Goal: Task Accomplishment & Management: Complete application form

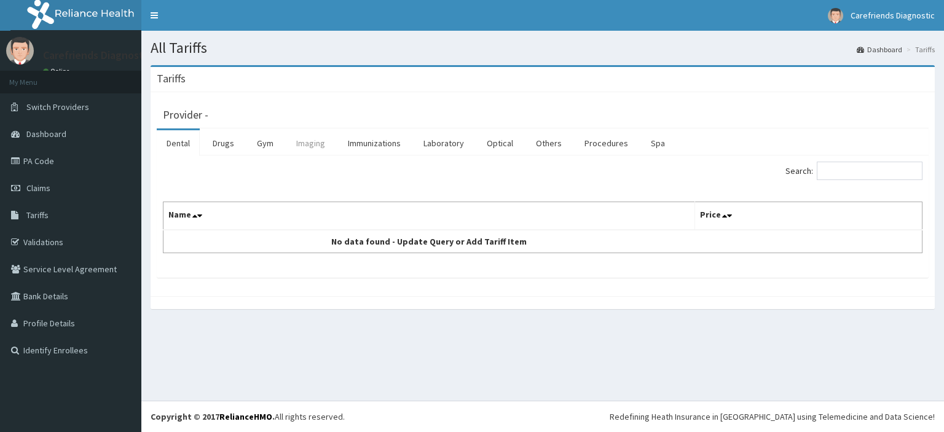
click at [315, 144] on link "Imaging" at bounding box center [310, 143] width 49 height 26
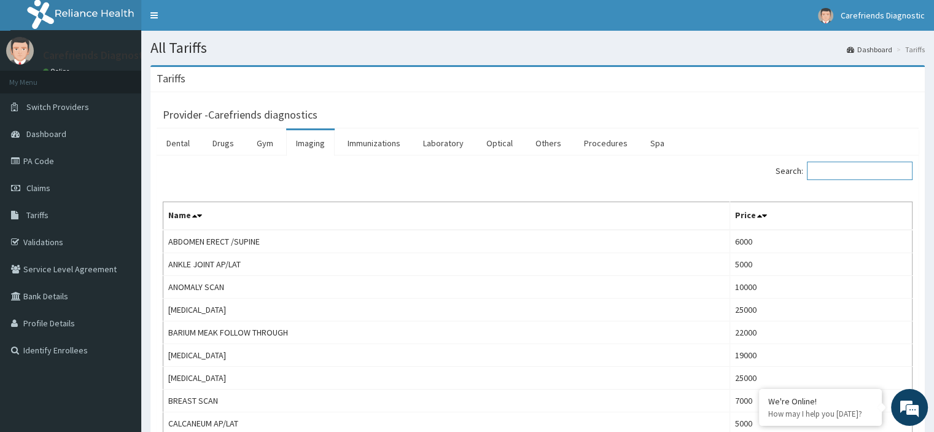
click at [842, 171] on input "Search:" at bounding box center [860, 171] width 106 height 18
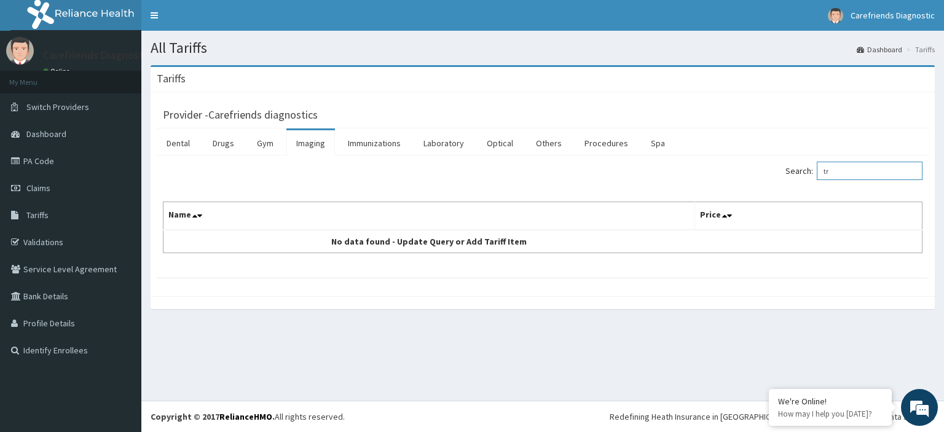
type input "t"
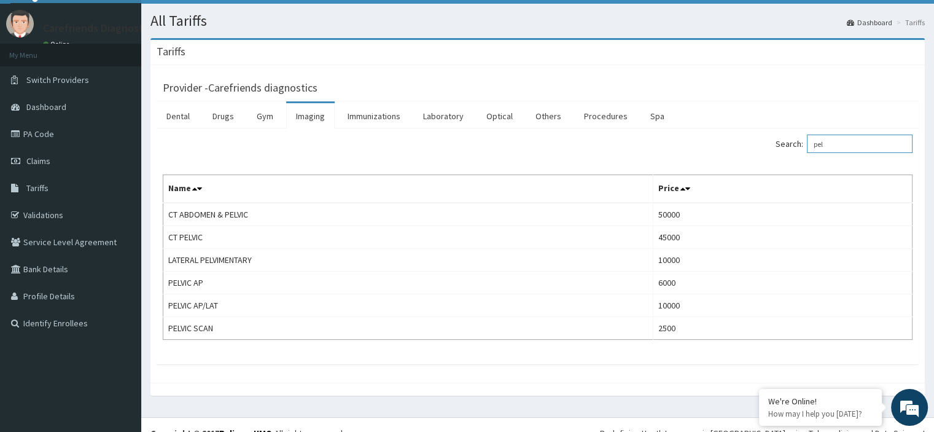
scroll to position [42, 0]
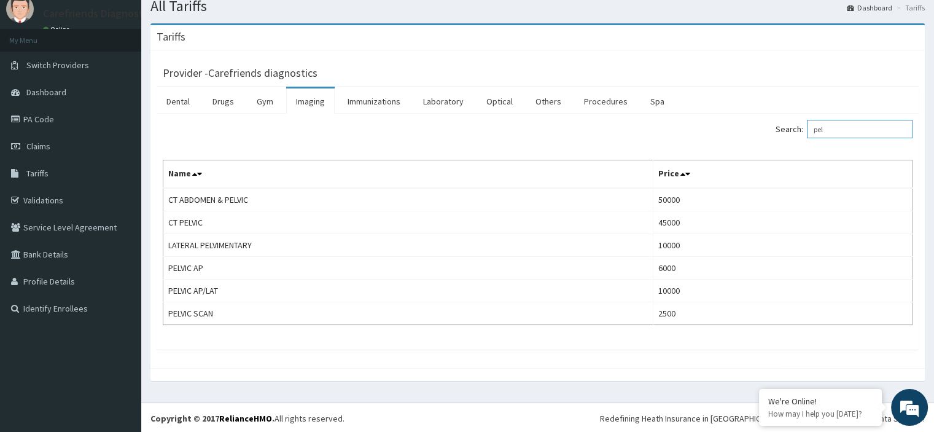
click at [843, 127] on input "pel" at bounding box center [860, 129] width 106 height 18
type input "p"
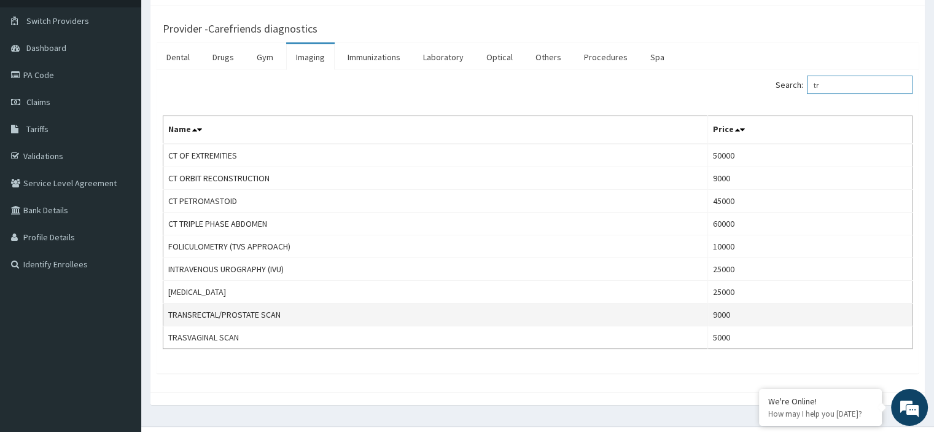
scroll to position [110, 0]
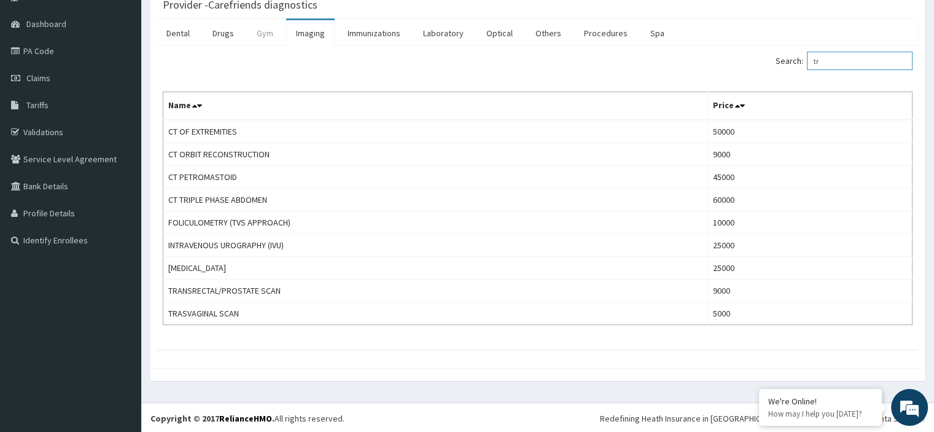
type input "tr"
click at [268, 31] on link "Gym" at bounding box center [265, 33] width 36 height 26
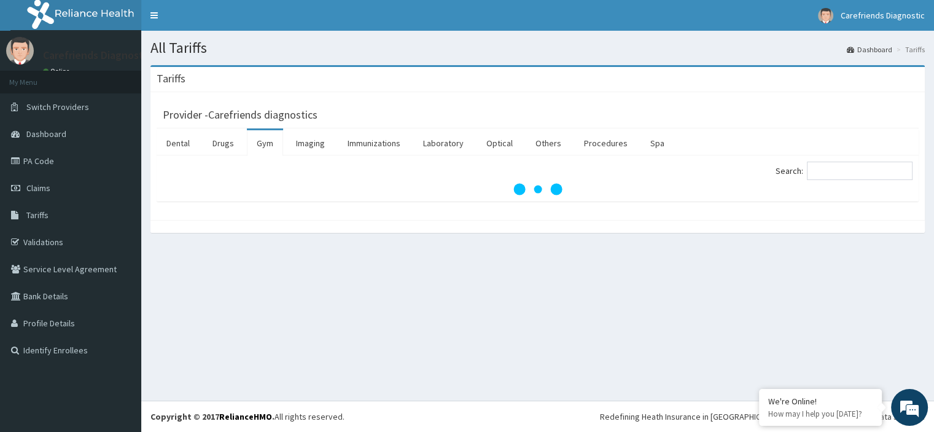
scroll to position [0, 0]
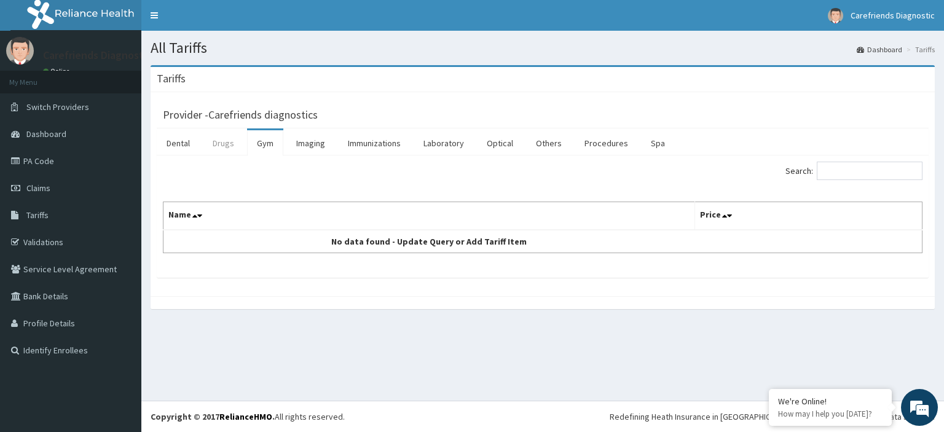
click at [226, 144] on link "Drugs" at bounding box center [223, 143] width 41 height 26
click at [383, 146] on link "Immunizations" at bounding box center [374, 143] width 72 height 26
click at [452, 145] on link "Laboratory" at bounding box center [443, 143] width 60 height 26
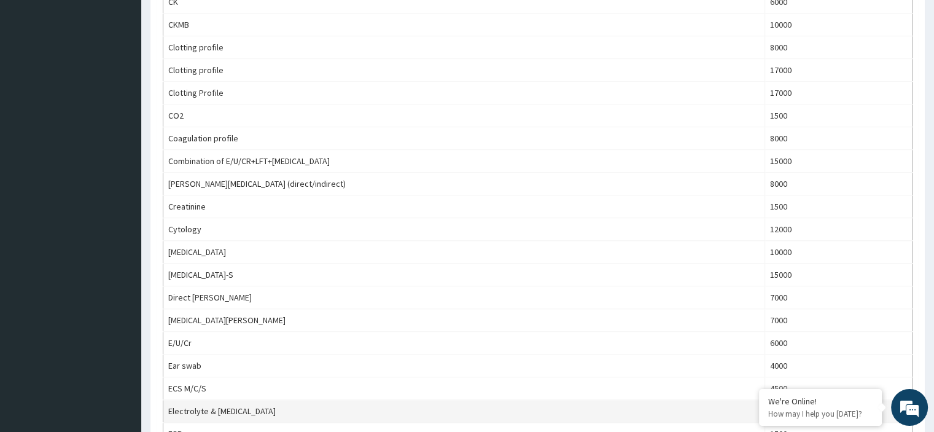
scroll to position [983, 0]
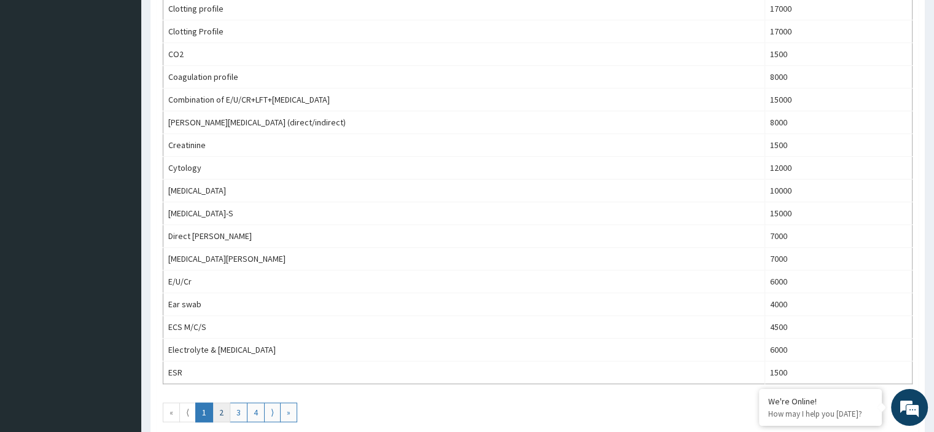
click at [224, 406] on link "2" at bounding box center [222, 412] width 18 height 20
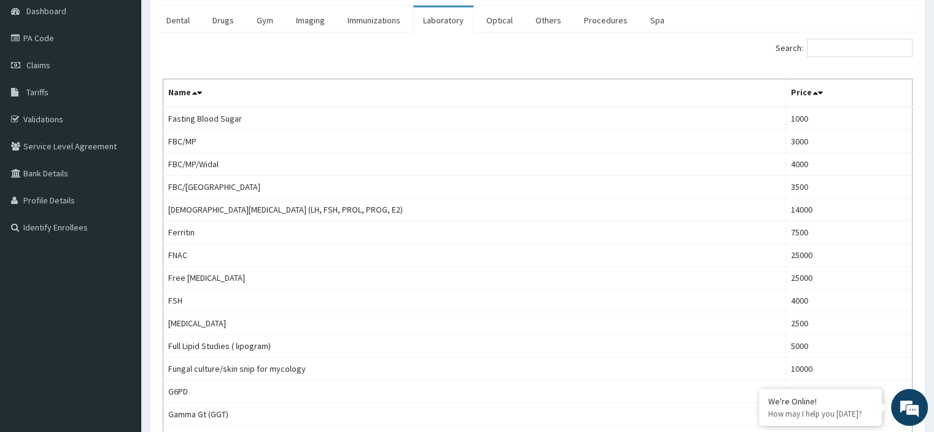
scroll to position [0, 0]
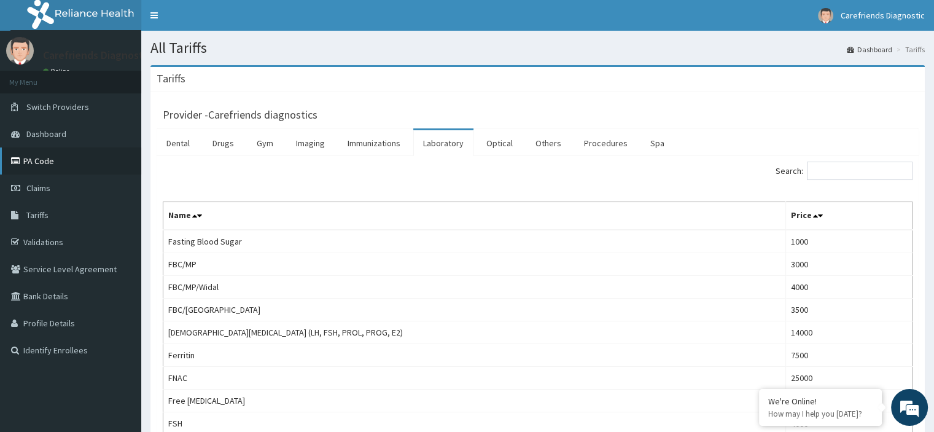
click at [123, 154] on link "PA Code" at bounding box center [70, 160] width 141 height 27
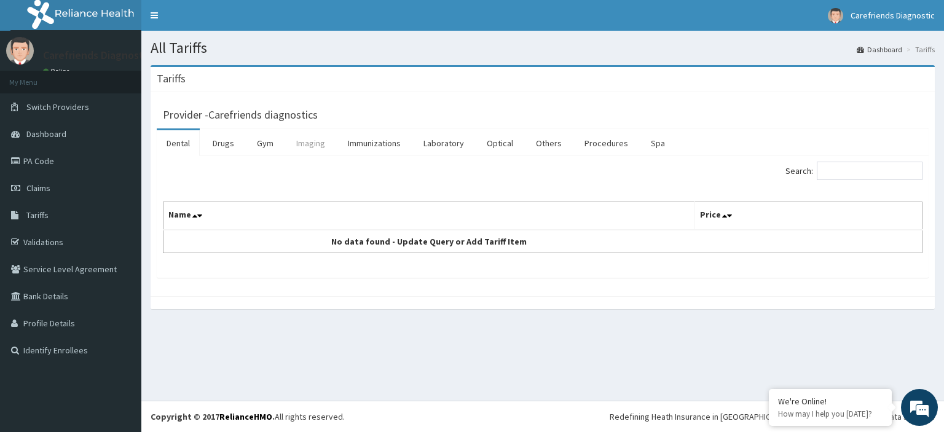
click at [322, 149] on link "Imaging" at bounding box center [310, 143] width 49 height 26
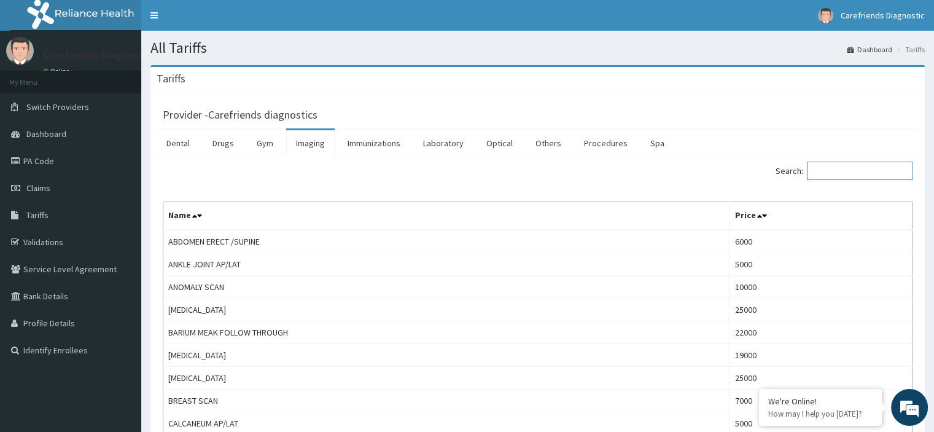
click at [860, 169] on input "Search:" at bounding box center [860, 171] width 106 height 18
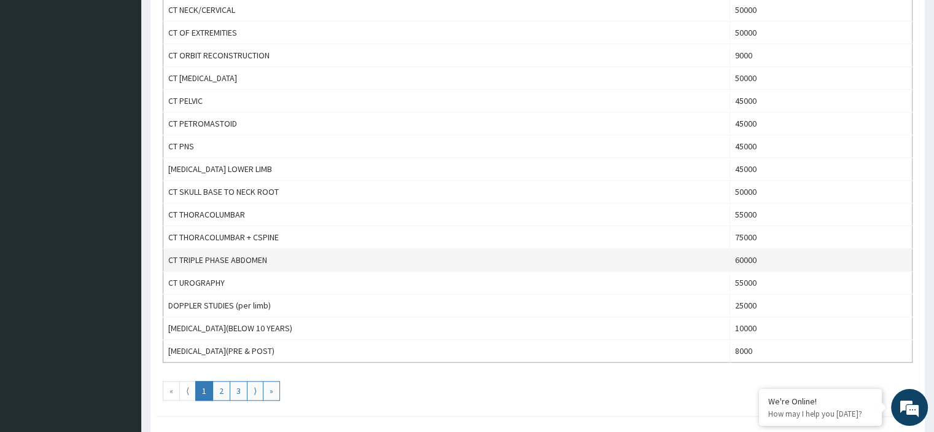
scroll to position [1065, 0]
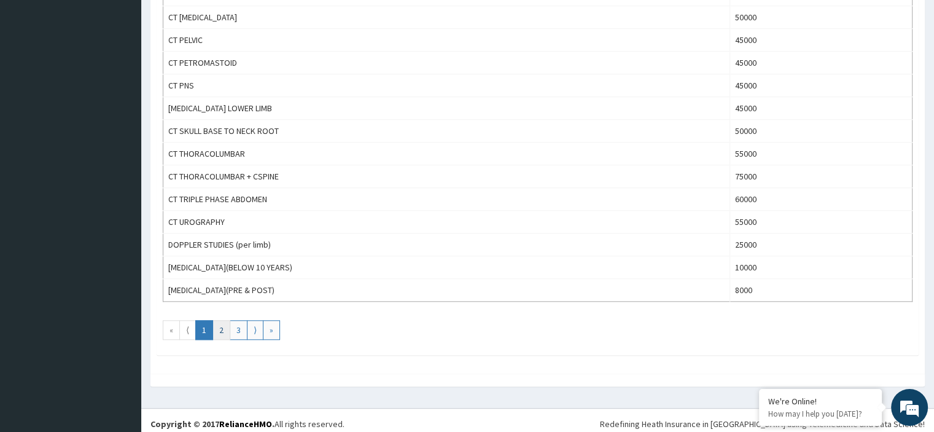
click at [221, 323] on link "2" at bounding box center [222, 330] width 18 height 20
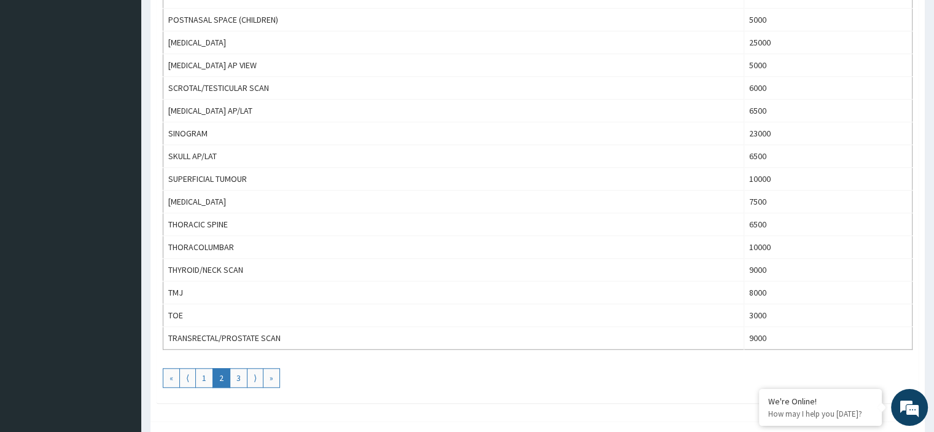
scroll to position [1044, 0]
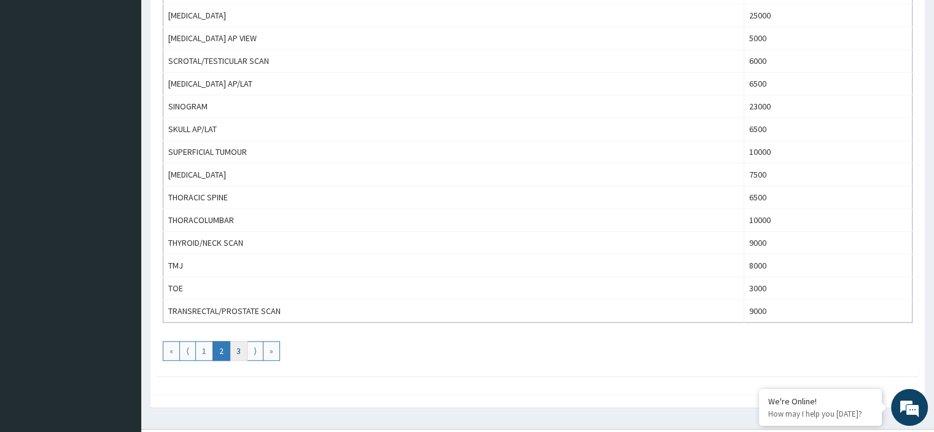
click at [238, 345] on link "3" at bounding box center [239, 351] width 18 height 20
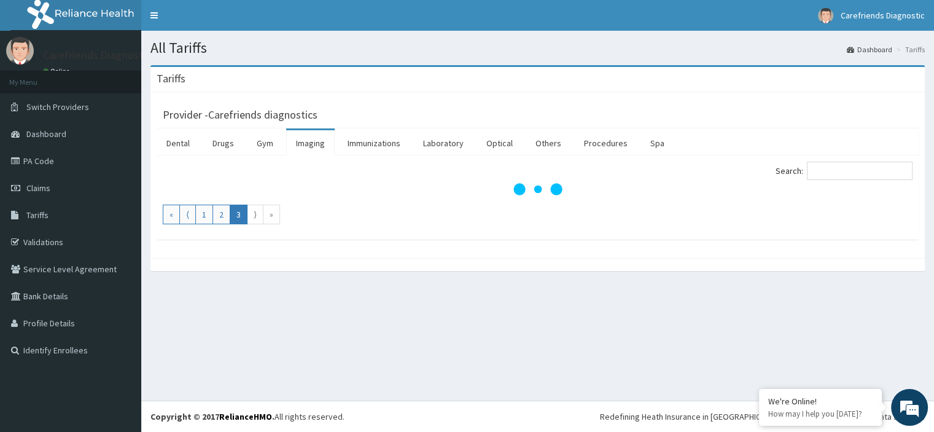
scroll to position [0, 0]
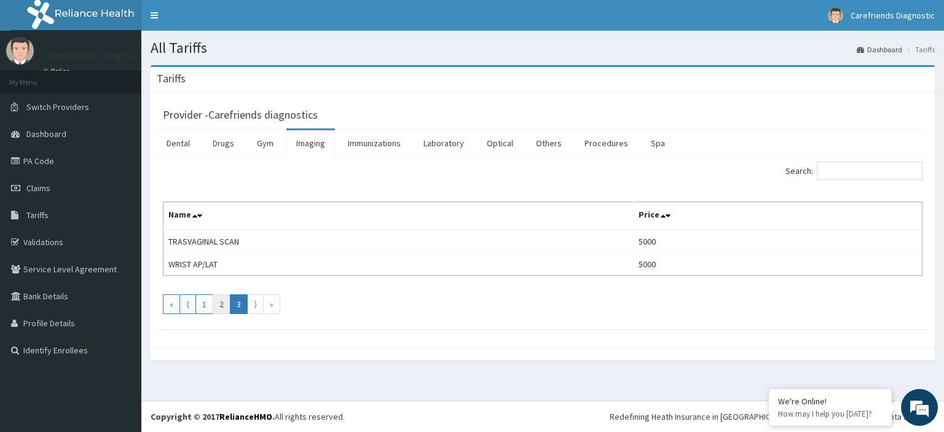
click at [221, 310] on link "2" at bounding box center [222, 304] width 18 height 20
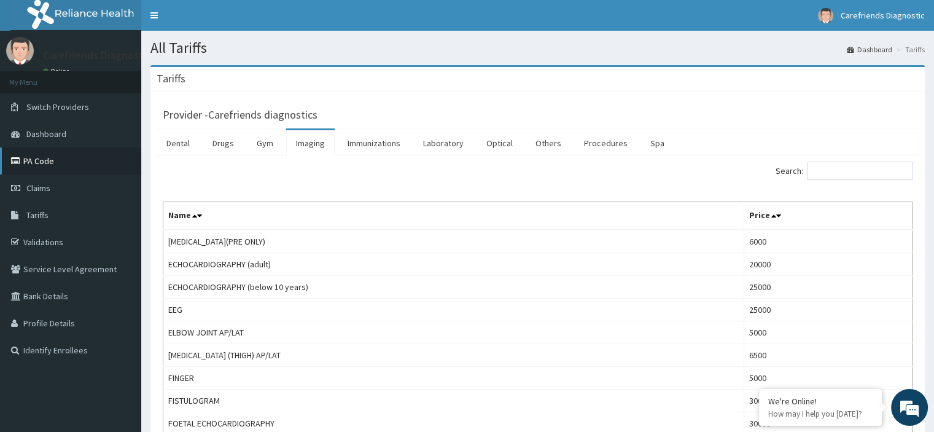
click at [51, 162] on link "PA Code" at bounding box center [70, 160] width 141 height 27
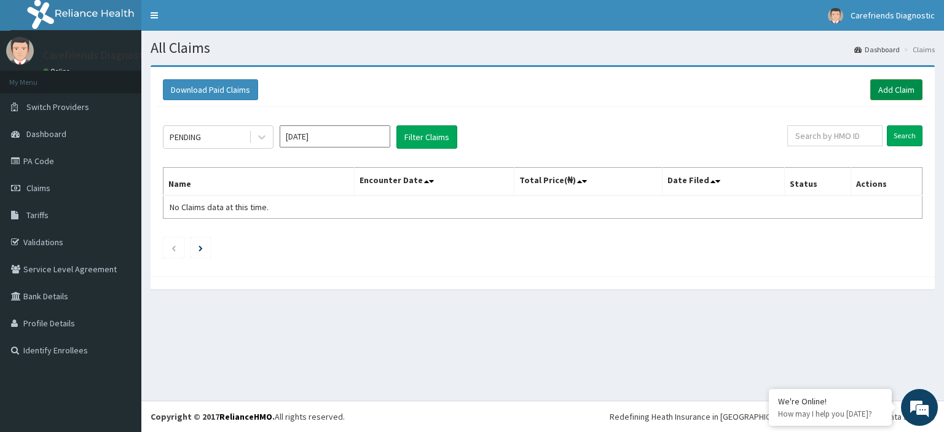
click at [894, 88] on link "Add Claim" at bounding box center [896, 89] width 52 height 21
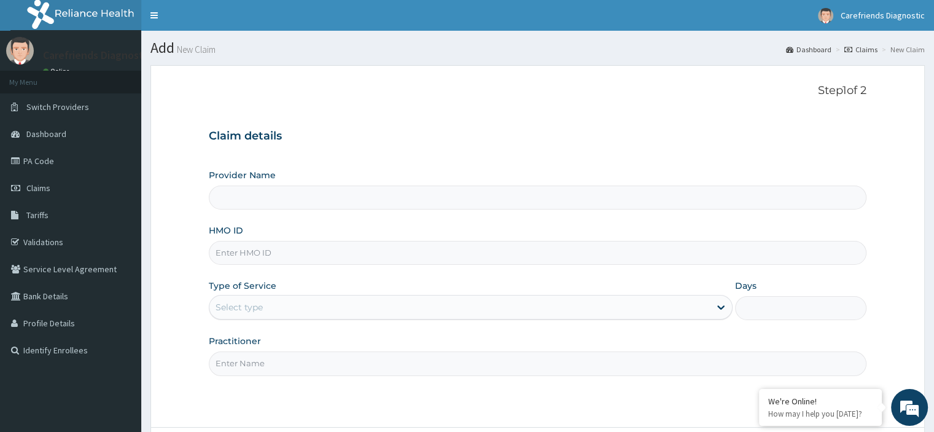
type input "Carefriends diagnostics"
click at [412, 255] on input "HMO ID" at bounding box center [537, 253] width 657 height 24
type input "nbc/11498/a"
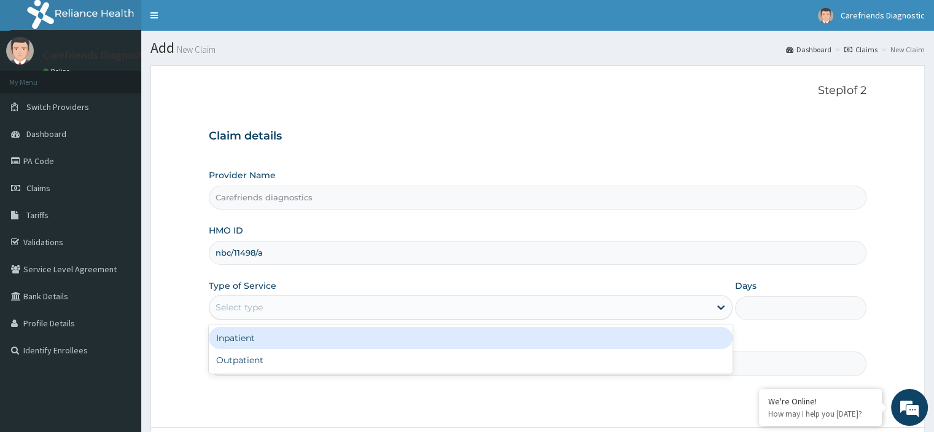
click at [414, 304] on div "Select type" at bounding box center [459, 307] width 501 height 20
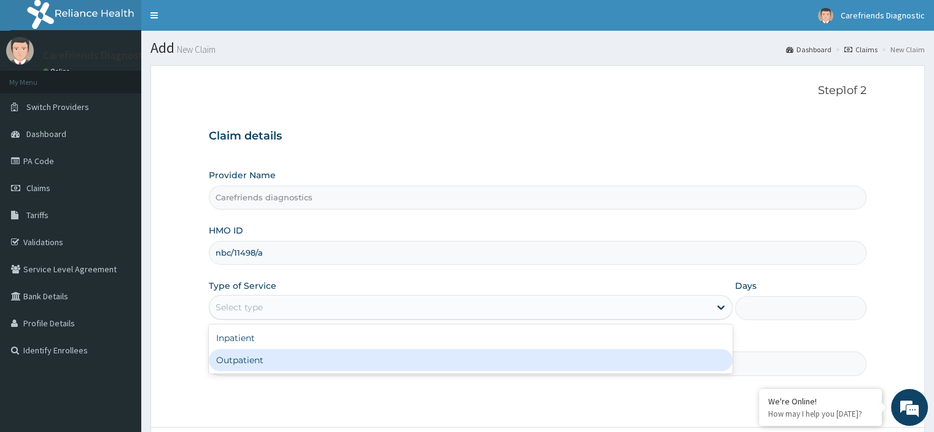
click at [369, 361] on div "Outpatient" at bounding box center [471, 360] width 524 height 22
type input "1"
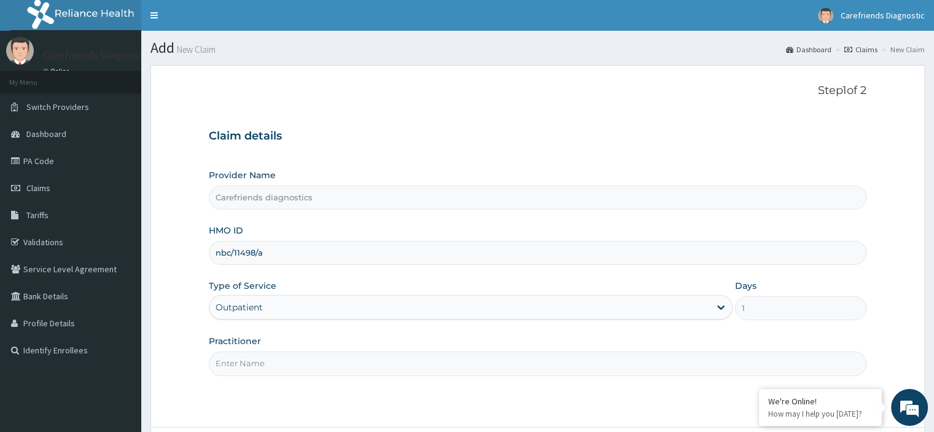
click at [393, 365] on input "Practitioner" at bounding box center [537, 363] width 657 height 24
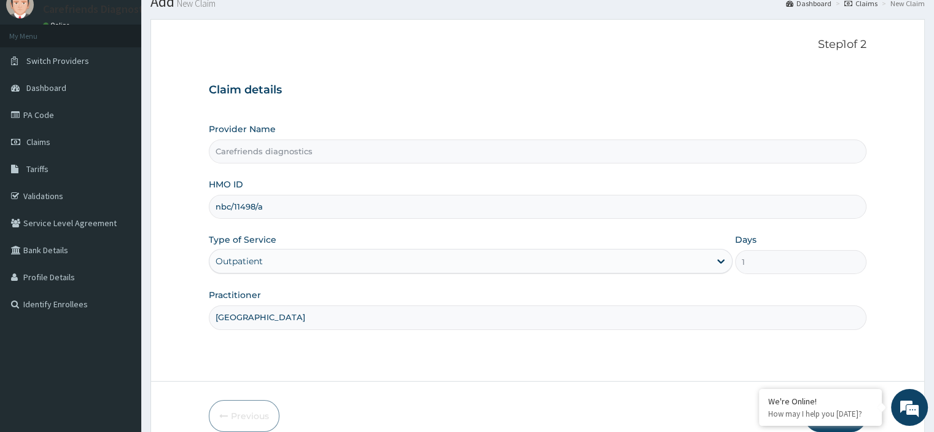
scroll to position [105, 0]
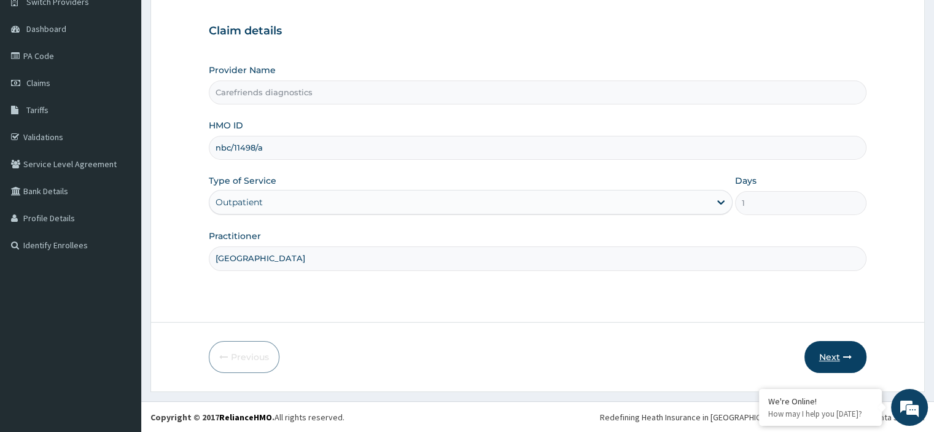
type input "lad medical centre"
click at [827, 348] on button "Next" at bounding box center [836, 357] width 62 height 32
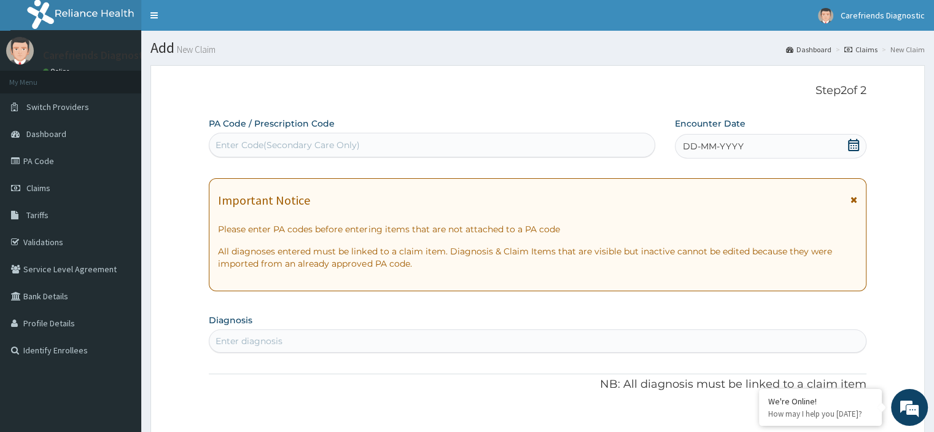
scroll to position [0, 0]
click at [407, 143] on div "Enter Code(Secondary Care Only)" at bounding box center [431, 145] width 445 height 20
paste input "PA/9A5CEB"
type input "PA/9A5CEB"
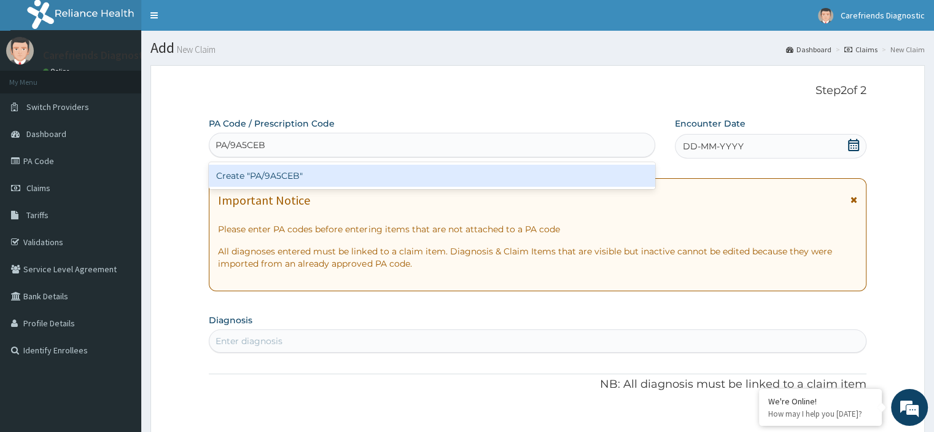
click at [403, 178] on div "Create "PA/9A5CEB"" at bounding box center [432, 176] width 447 height 22
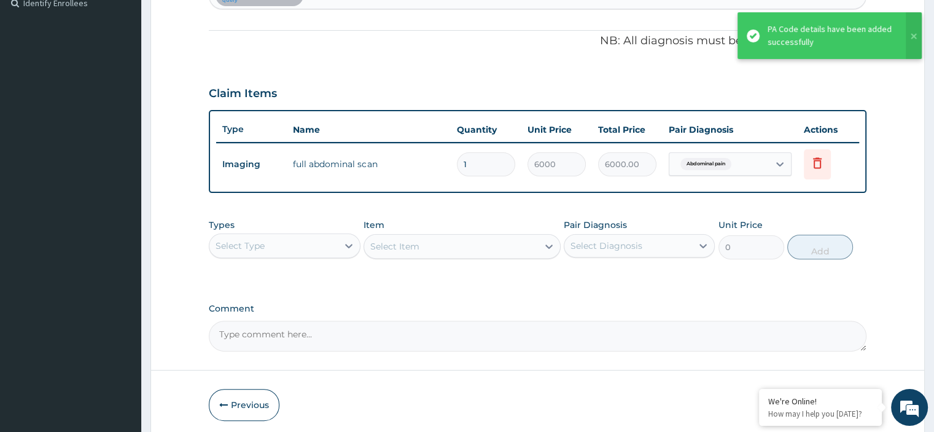
scroll to position [393, 0]
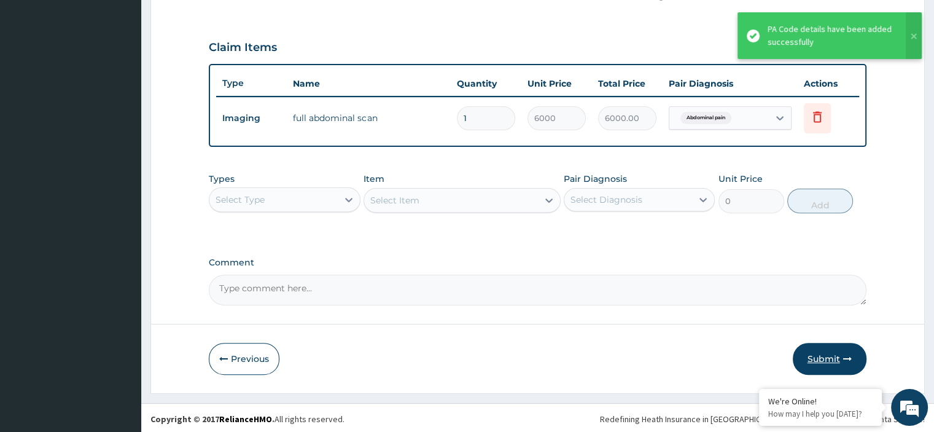
click at [835, 348] on button "Submit" at bounding box center [830, 359] width 74 height 32
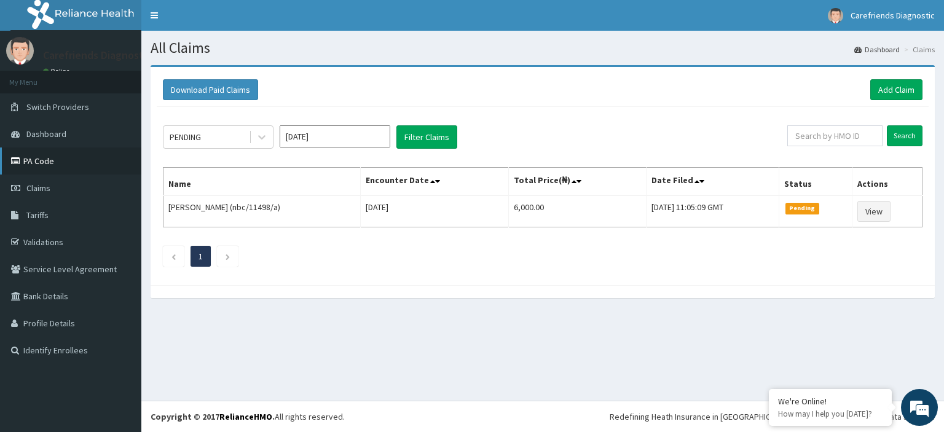
click at [44, 166] on link "PA Code" at bounding box center [70, 160] width 141 height 27
click at [899, 88] on link "Add Claim" at bounding box center [896, 89] width 52 height 21
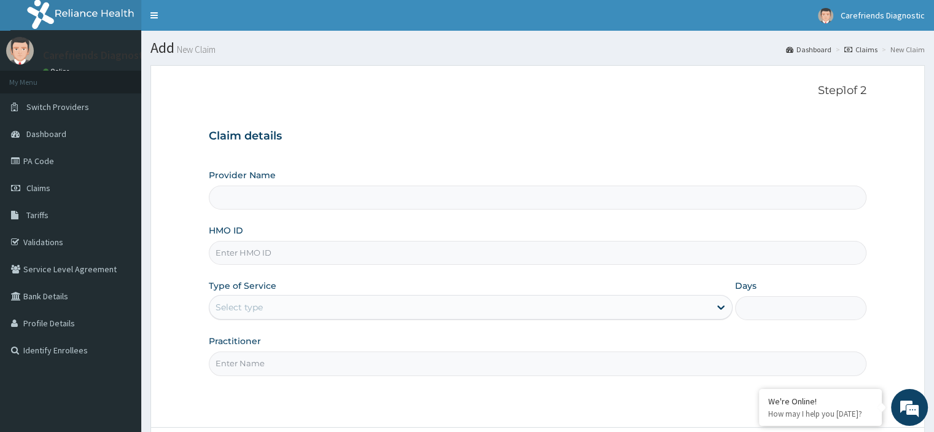
type input "Carefriends diagnostics"
click at [313, 254] on input "HMO ID" at bounding box center [537, 253] width 657 height 24
type input "nbc/11498/a"
click at [323, 307] on div "Select type" at bounding box center [459, 307] width 501 height 20
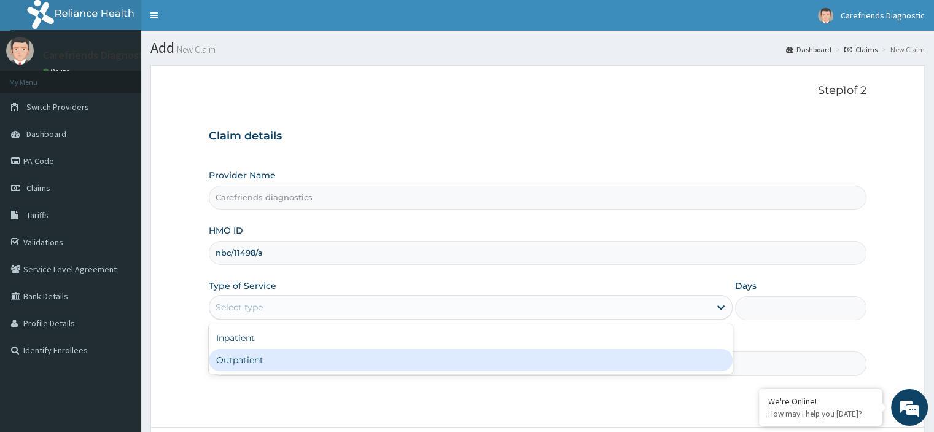
click at [295, 360] on div "Outpatient" at bounding box center [471, 360] width 524 height 22
type input "1"
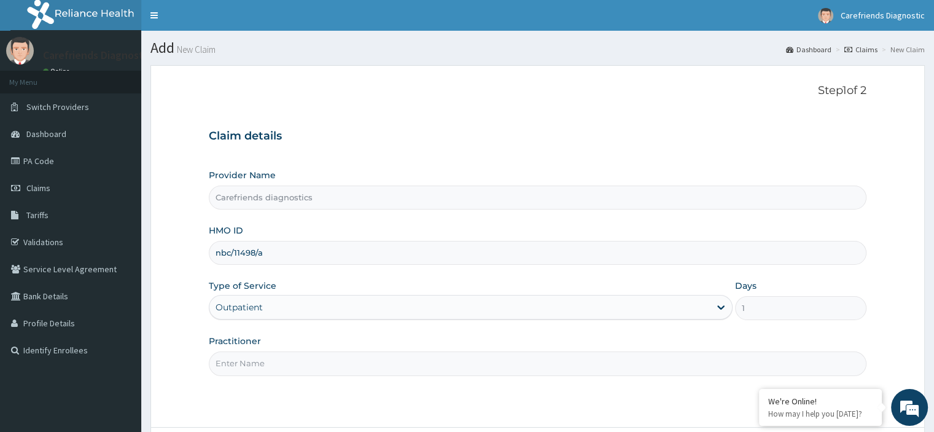
click at [313, 343] on div "Practitioner" at bounding box center [537, 355] width 657 height 41
click at [307, 359] on input "Practitioner" at bounding box center [537, 363] width 657 height 24
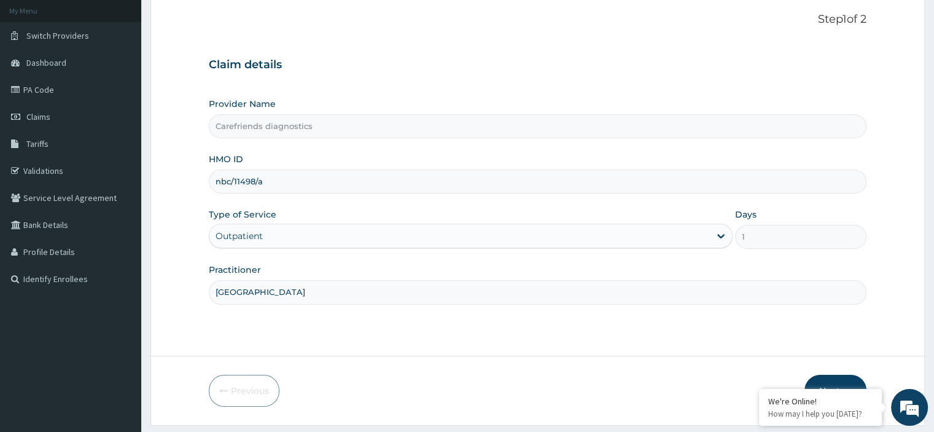
scroll to position [105, 0]
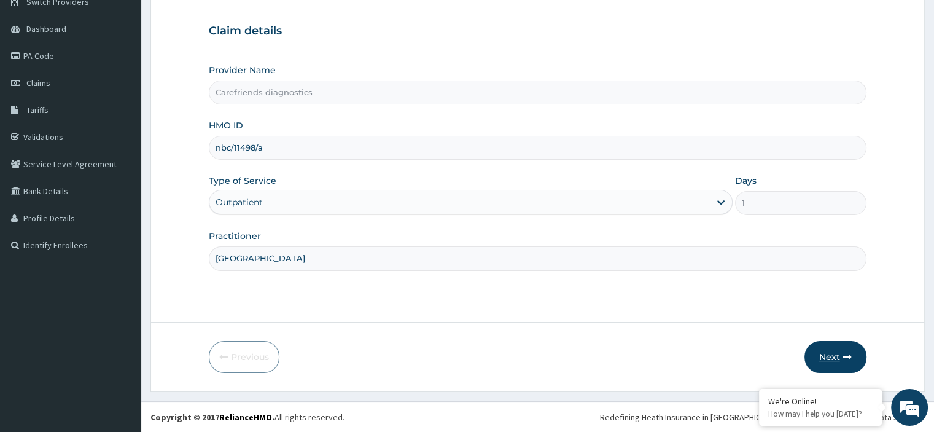
type input "[GEOGRAPHIC_DATA]"
click at [850, 351] on button "Next" at bounding box center [836, 357] width 62 height 32
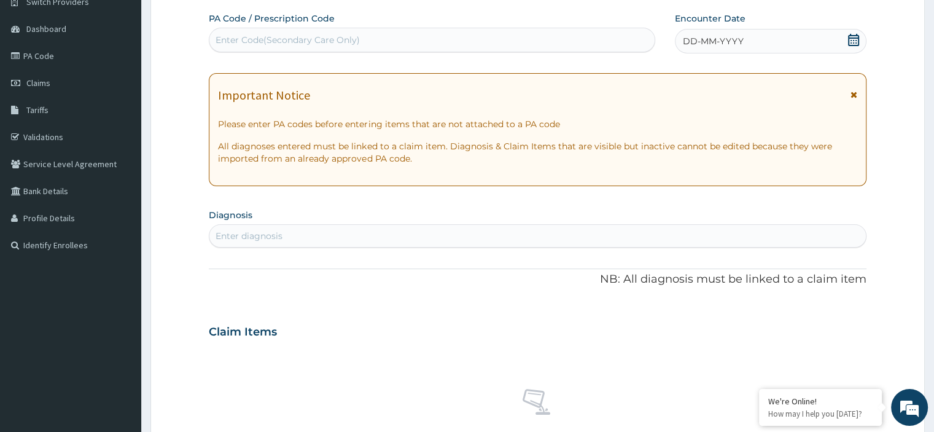
click at [366, 41] on div "Enter Code(Secondary Care Only)" at bounding box center [431, 40] width 445 height 20
paste input "PA/D44BD4"
type input "PA/D44BD4"
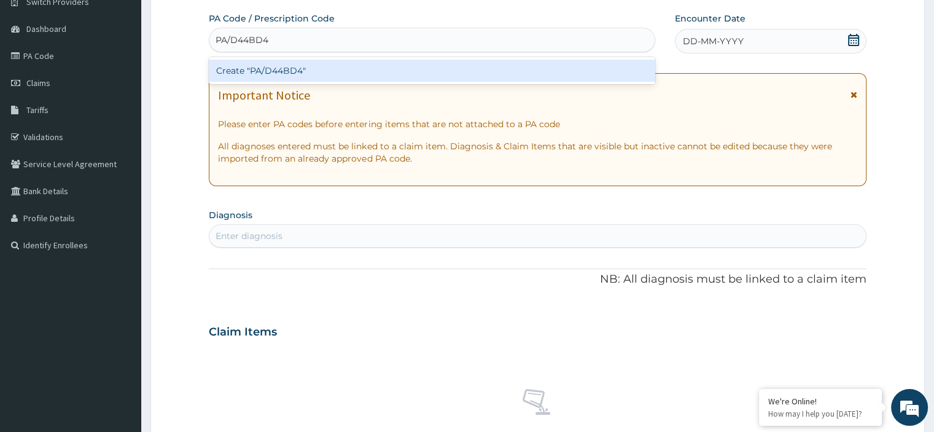
click at [376, 68] on div "Create "PA/D44BD4"" at bounding box center [432, 71] width 447 height 22
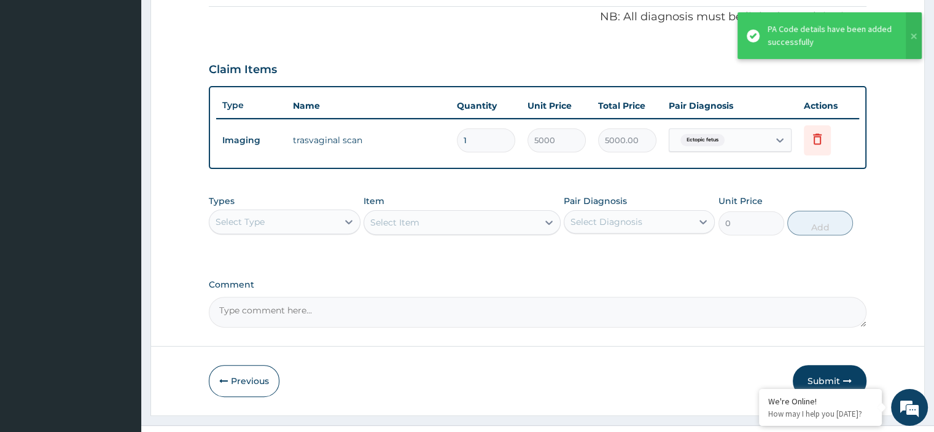
scroll to position [393, 0]
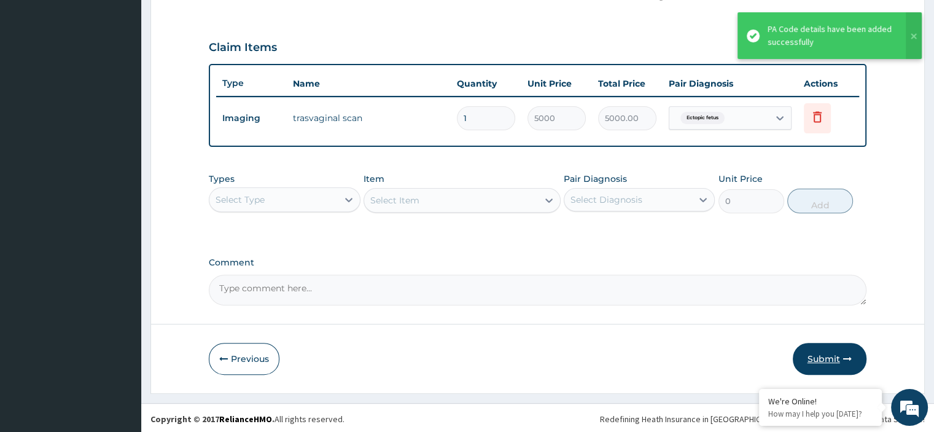
click at [816, 343] on button "Submit" at bounding box center [830, 359] width 74 height 32
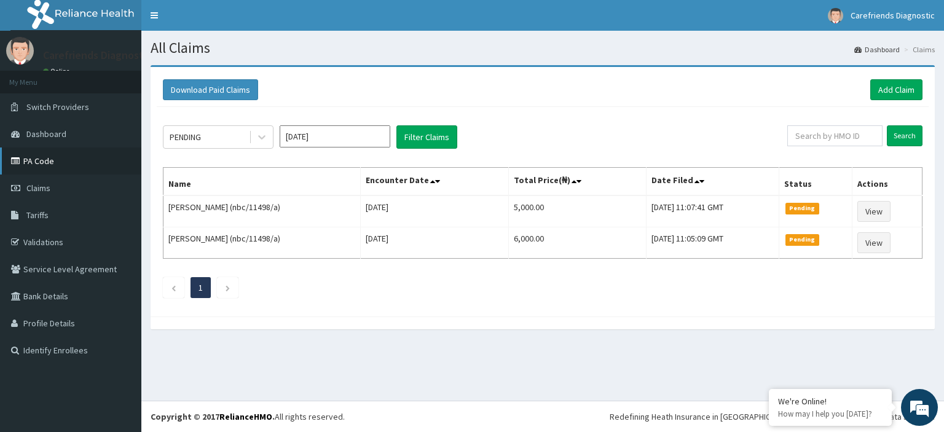
click at [104, 160] on link "PA Code" at bounding box center [70, 160] width 141 height 27
